Goal: Information Seeking & Learning: Learn about a topic

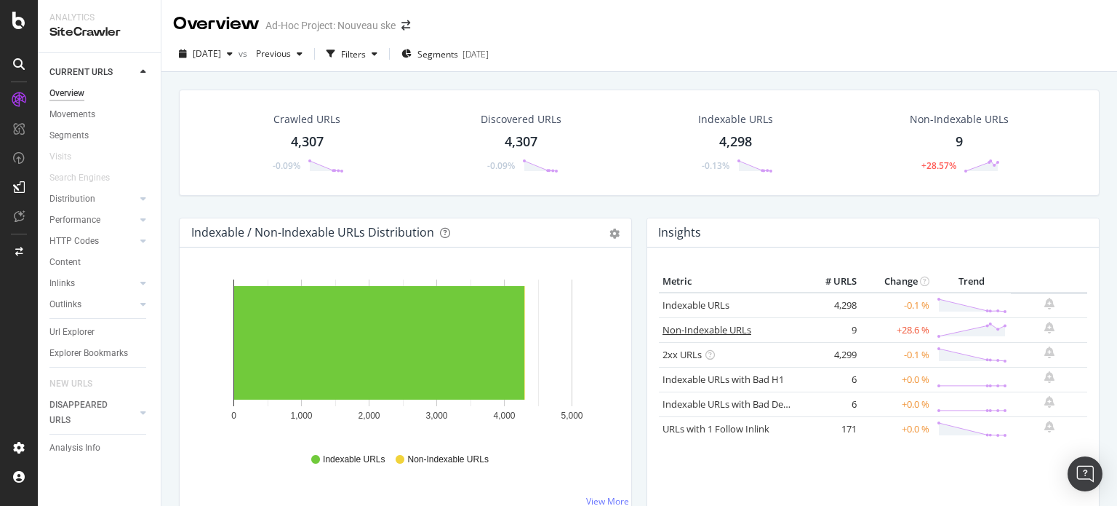
click at [717, 330] on link "Non-Indexable URLs" at bounding box center [707, 329] width 89 height 13
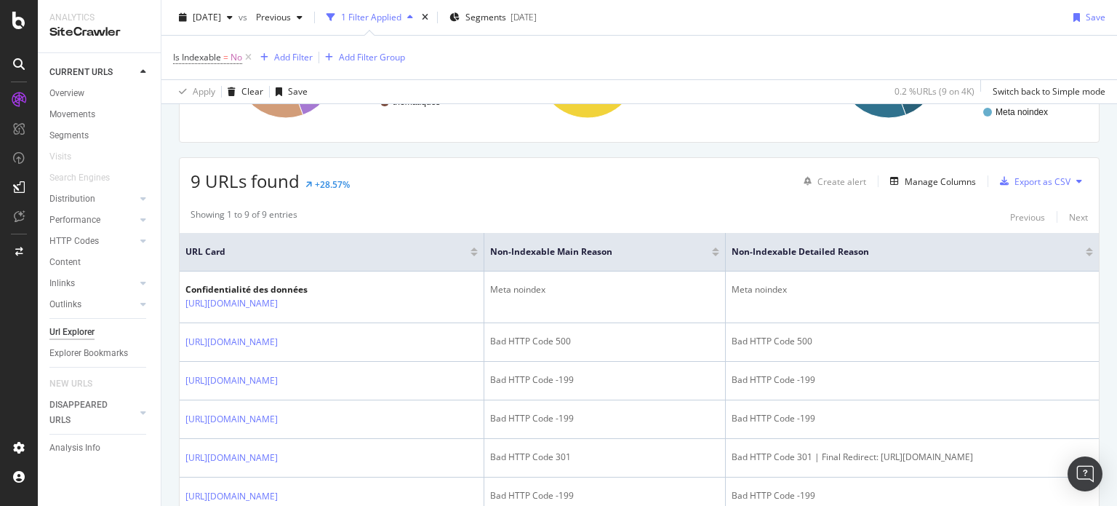
scroll to position [146, 0]
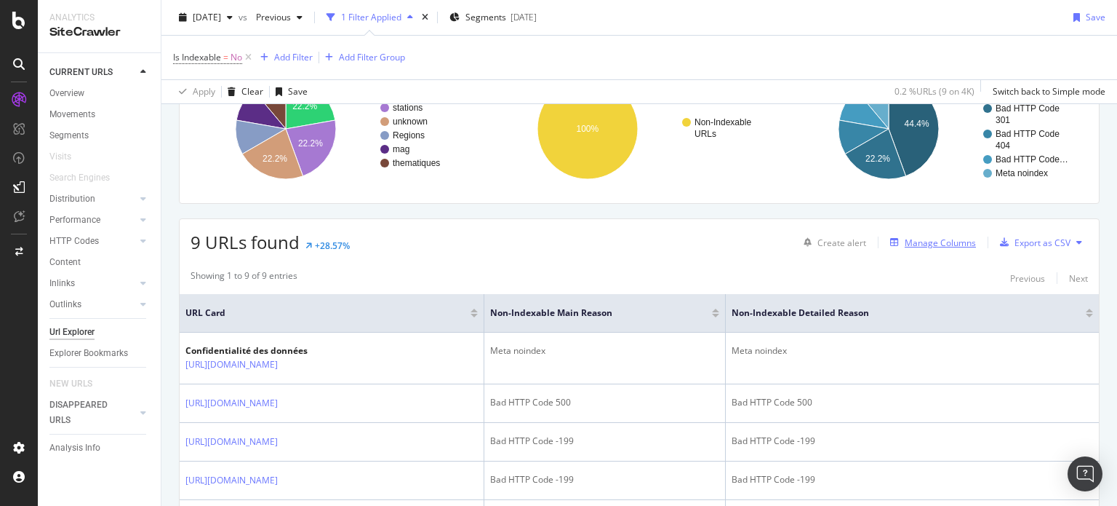
click at [925, 240] on div "Manage Columns" at bounding box center [940, 242] width 71 height 12
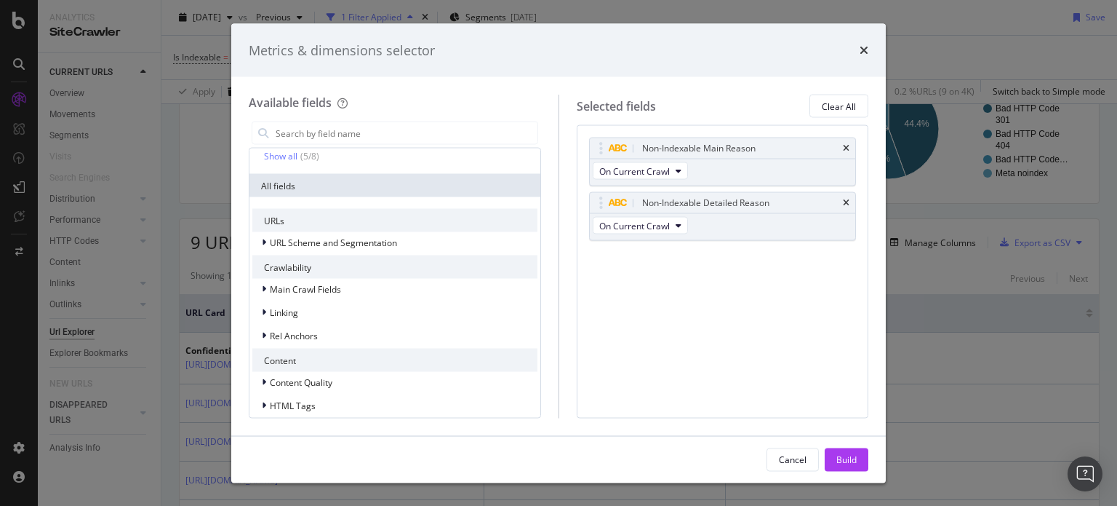
scroll to position [207, 0]
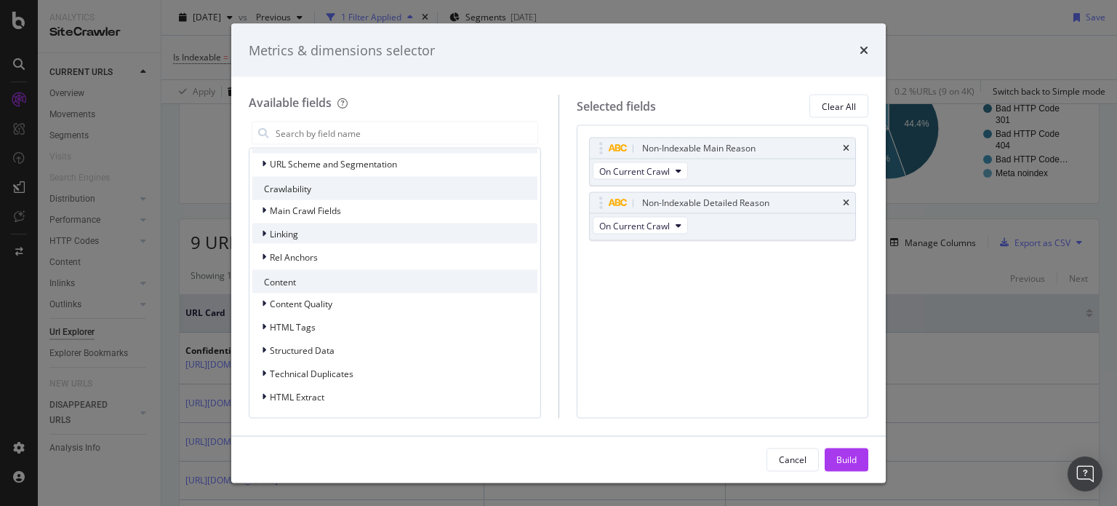
click at [282, 228] on span "Linking" at bounding box center [284, 233] width 28 height 12
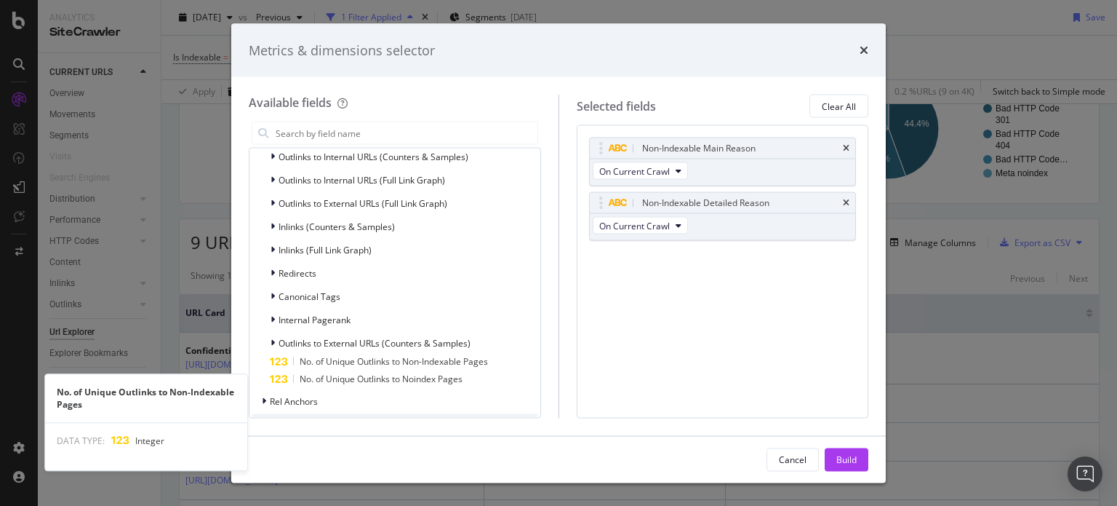
scroll to position [279, 0]
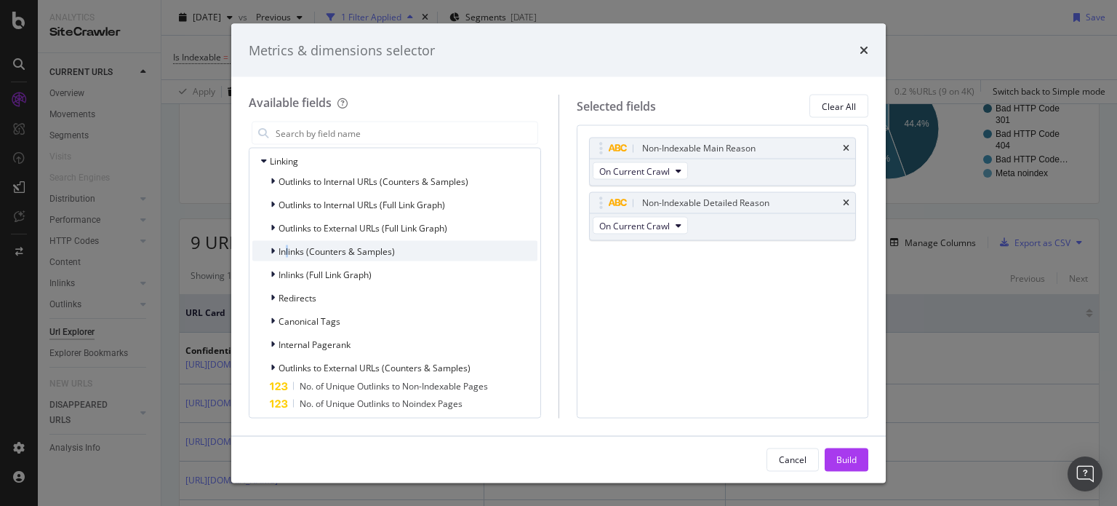
click at [287, 247] on span "Inlinks (Counters & Samples)" at bounding box center [337, 250] width 116 height 12
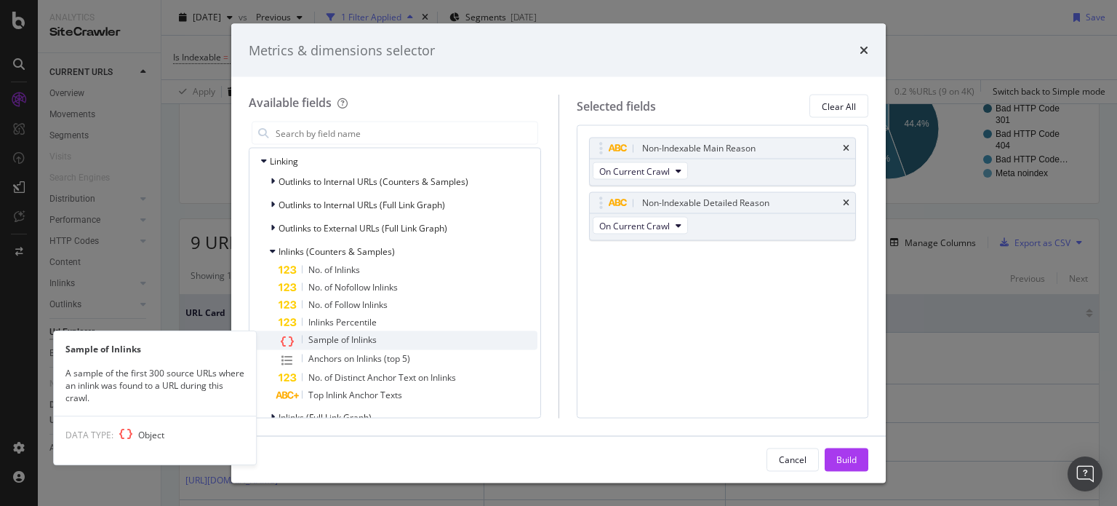
click at [343, 337] on span "Sample of Inlinks" at bounding box center [342, 339] width 68 height 12
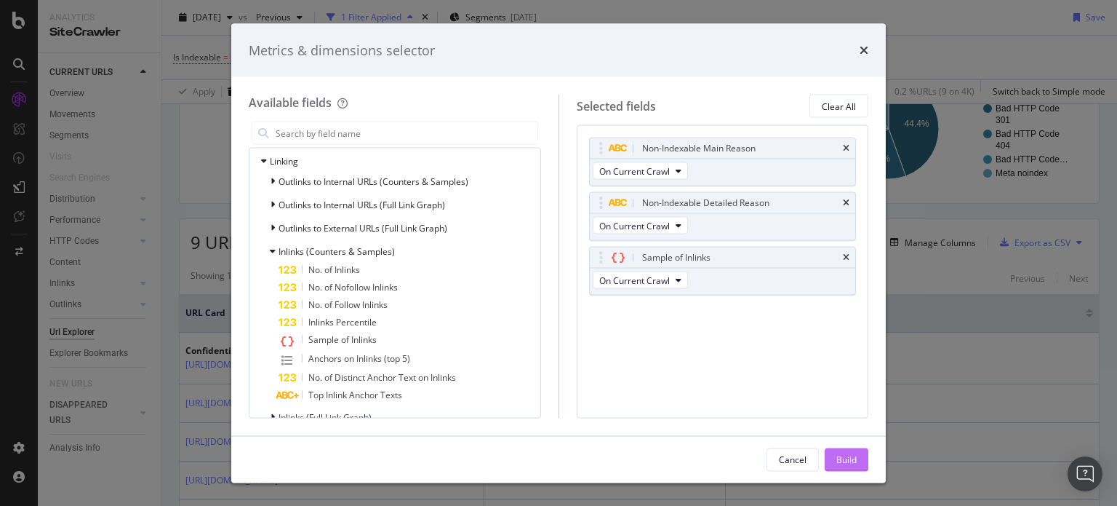
click at [857, 457] on button "Build" at bounding box center [847, 458] width 44 height 23
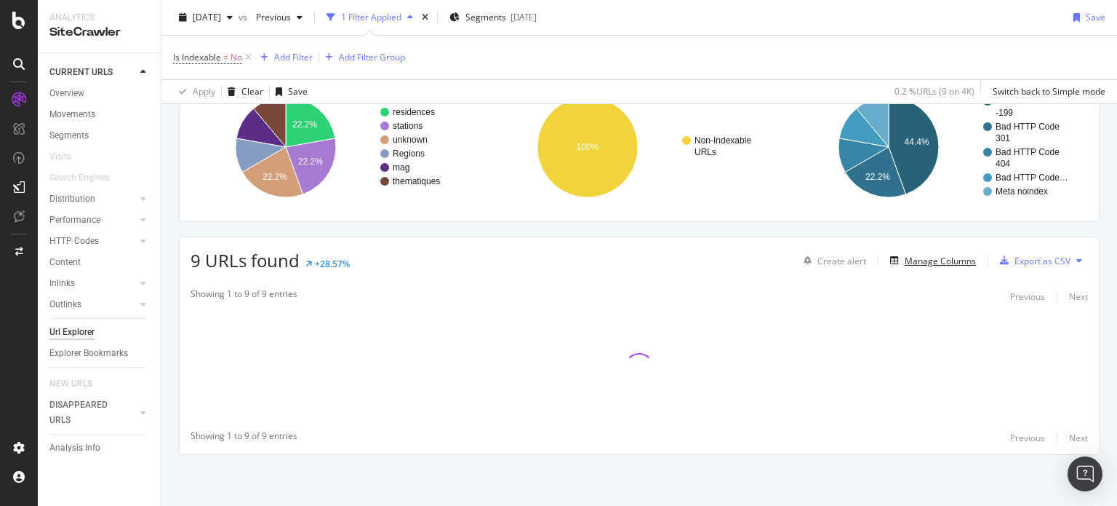
scroll to position [126, 0]
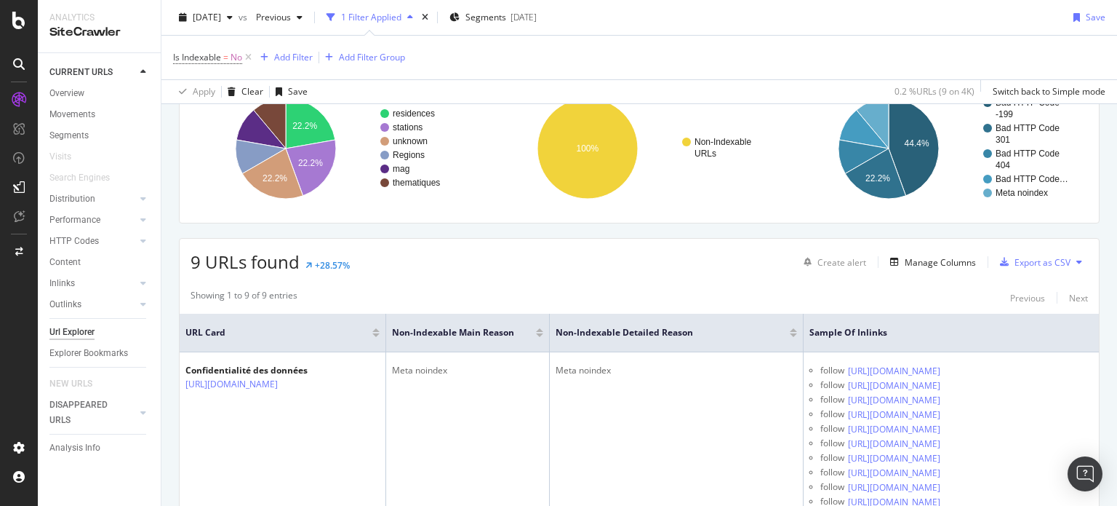
drag, startPoint x: 856, startPoint y: 465, endPoint x: 1117, endPoint y: 355, distance: 283.3
click at [1117, 355] on div "URL Explorer Ad-Hoc Project: Nouveau ske [DATE] vs Previous 1 Filter Applied Se…" at bounding box center [640, 253] width 956 height 506
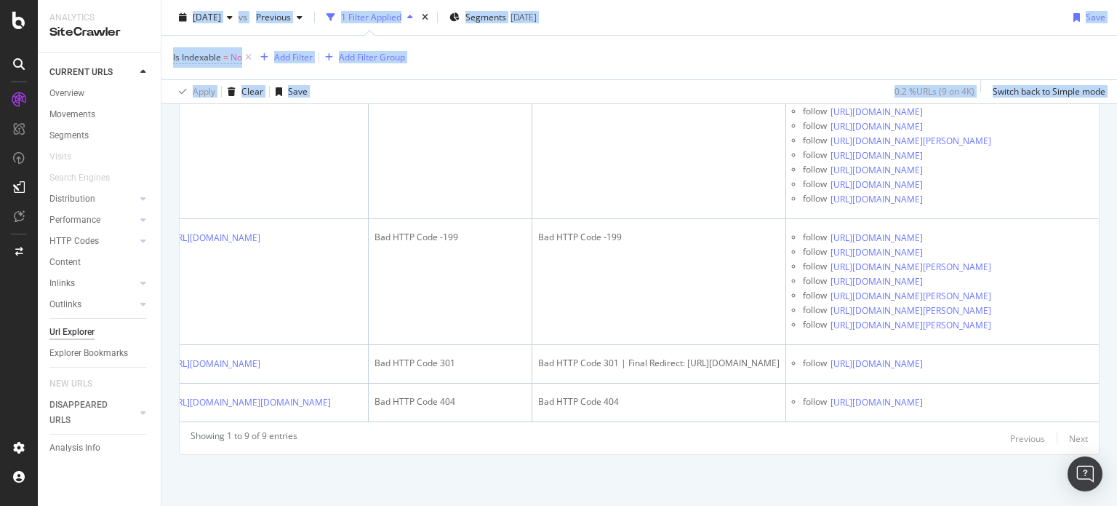
scroll to position [0, 345]
drag, startPoint x: 773, startPoint y: 303, endPoint x: 1117, endPoint y: 301, distance: 344.1
click at [1117, 301] on div "URL Explorer Ad-Hoc Project: Nouveau ske [DATE] vs Previous 1 Filter Applied Se…" at bounding box center [640, 253] width 956 height 506
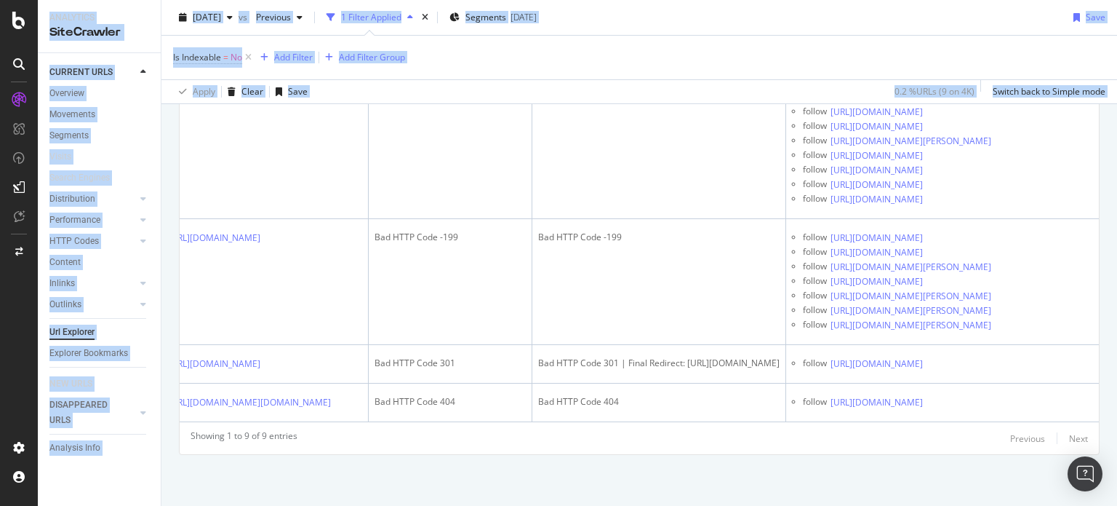
scroll to position [0, 0]
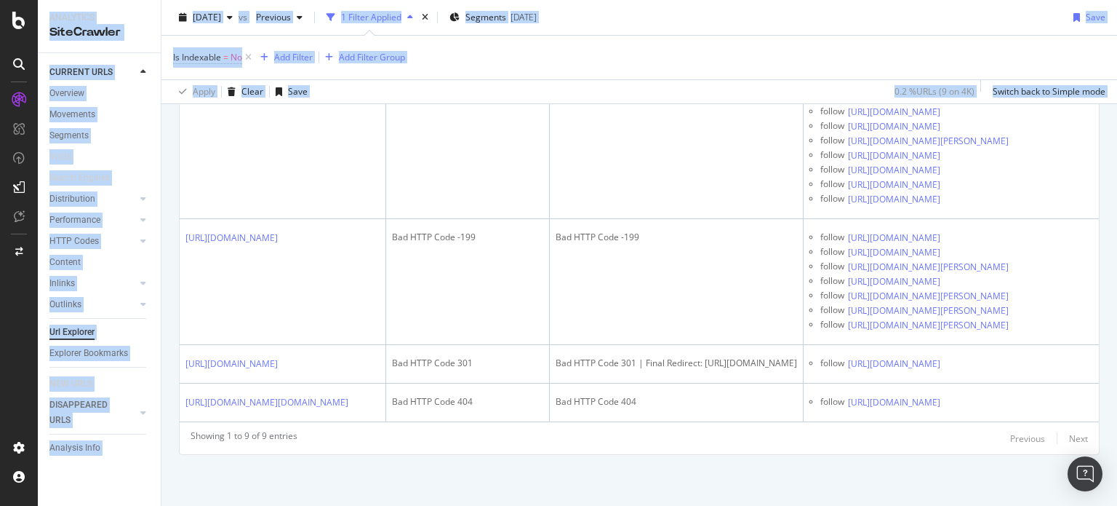
drag, startPoint x: 485, startPoint y: 348, endPoint x: 0, endPoint y: 353, distance: 485.3
click at [0, 353] on div "Analytics SiteCrawler CURRENT URLS Overview Movements Segments Visits Search En…" at bounding box center [558, 253] width 1117 height 506
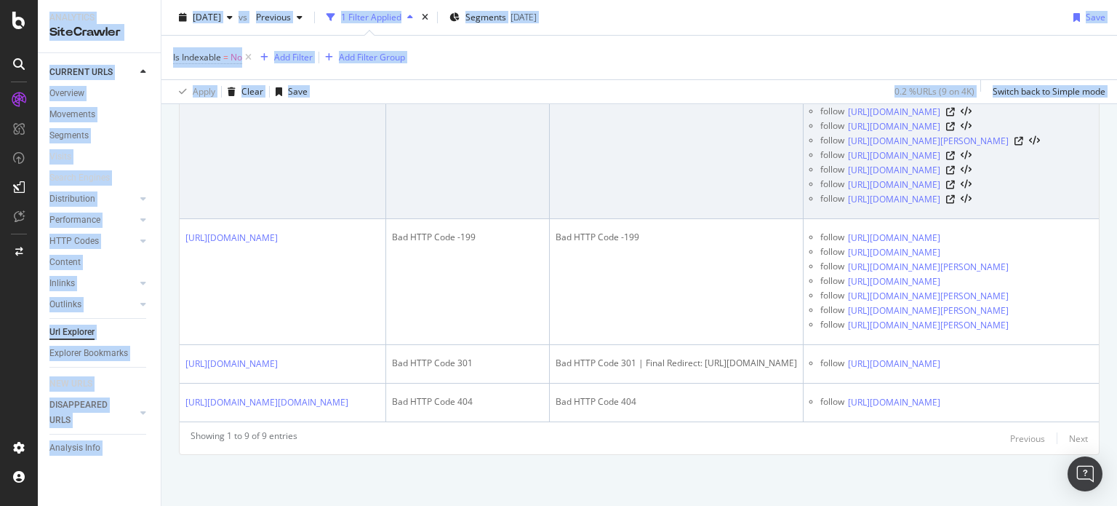
click at [352, 219] on td "[URL][DOMAIN_NAME]" at bounding box center [283, 127] width 207 height 184
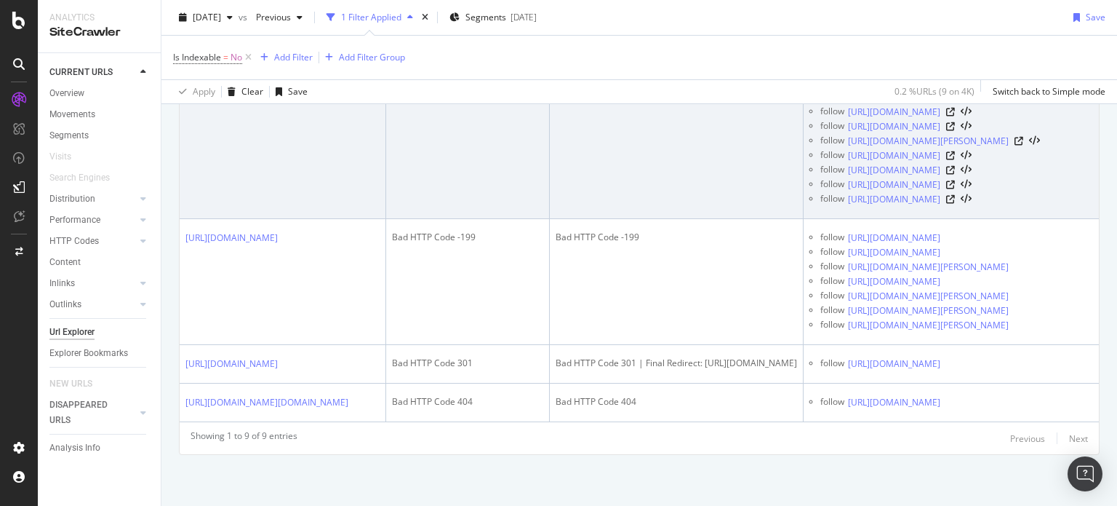
click at [292, 58] on icon at bounding box center [288, 53] width 9 height 9
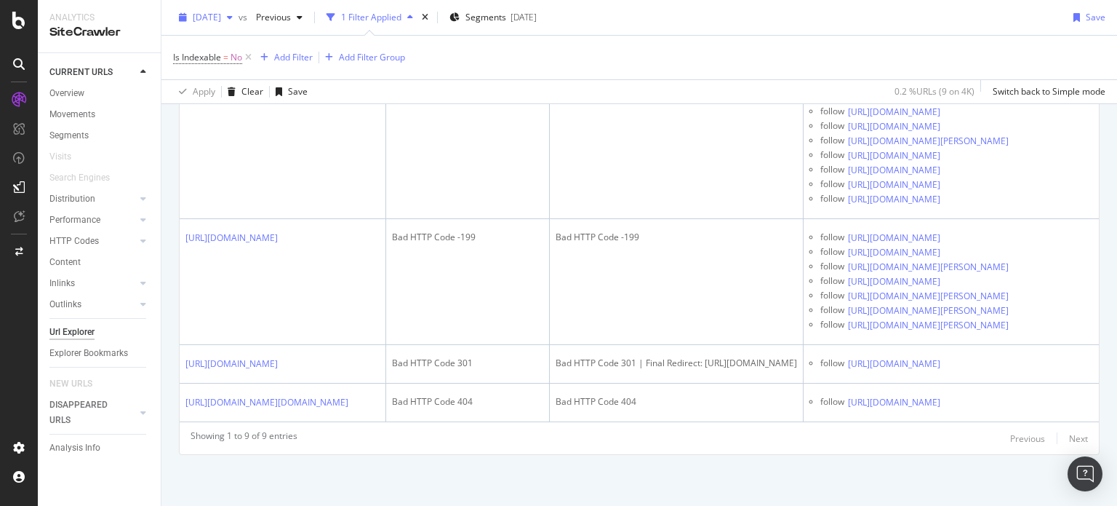
scroll to position [13928, 0]
